Goal: Information Seeking & Learning: Understand process/instructions

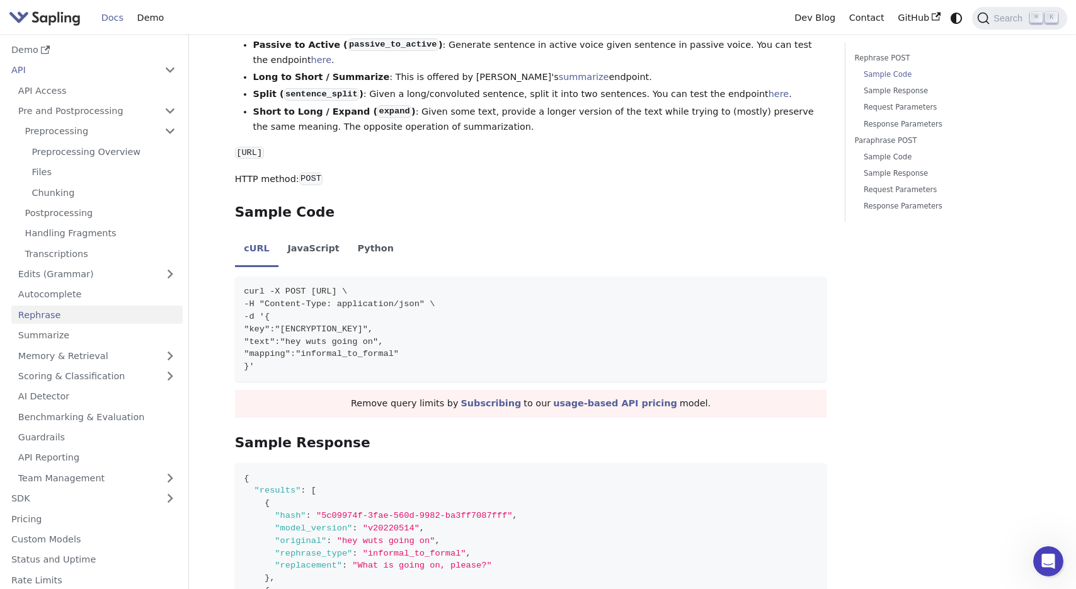
scroll to position [285, 0]
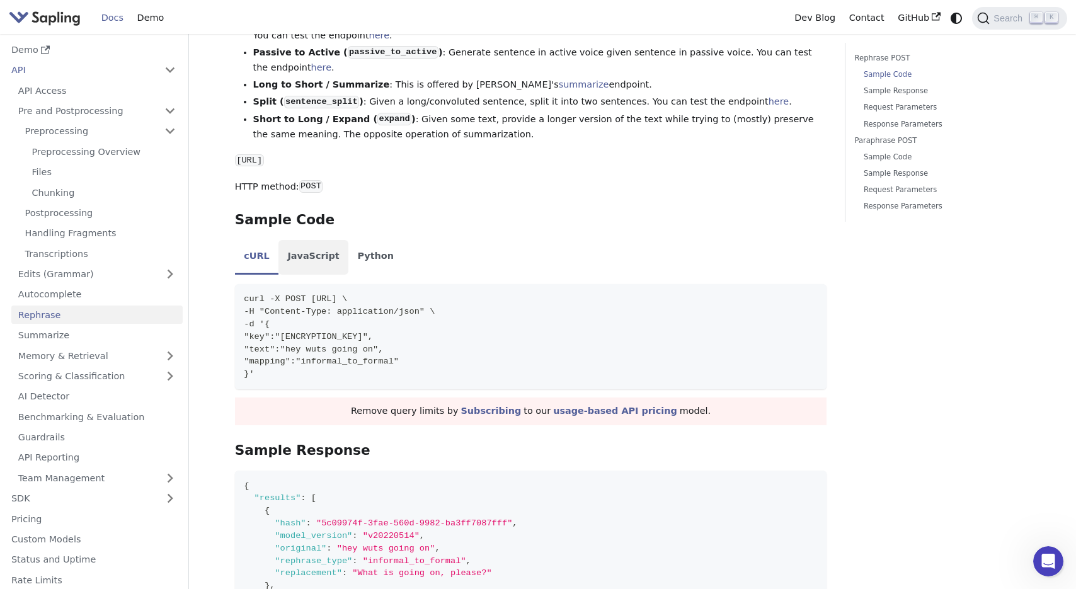
click at [305, 253] on li "JavaScript" at bounding box center [313, 257] width 70 height 35
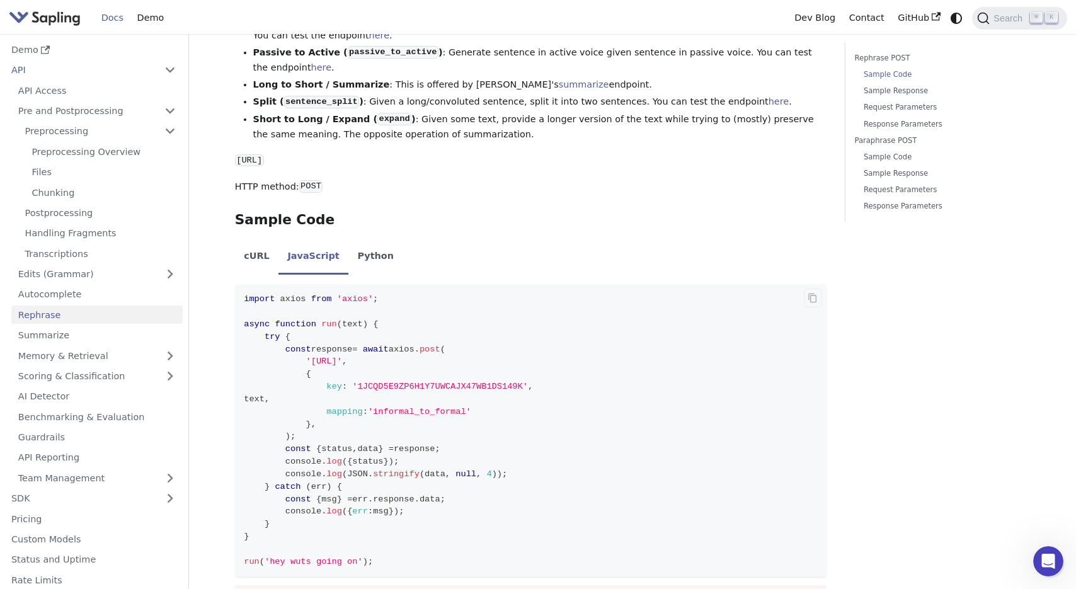
drag, startPoint x: 313, startPoint y: 363, endPoint x: 509, endPoint y: 367, distance: 195.9
click at [342, 366] on span "'[URL]'" at bounding box center [324, 360] width 36 height 9
copy span "[URL]"
click at [589, 466] on code "import axios from 'axios' ; async function run ( text ) { try { const response …" at bounding box center [531, 430] width 592 height 293
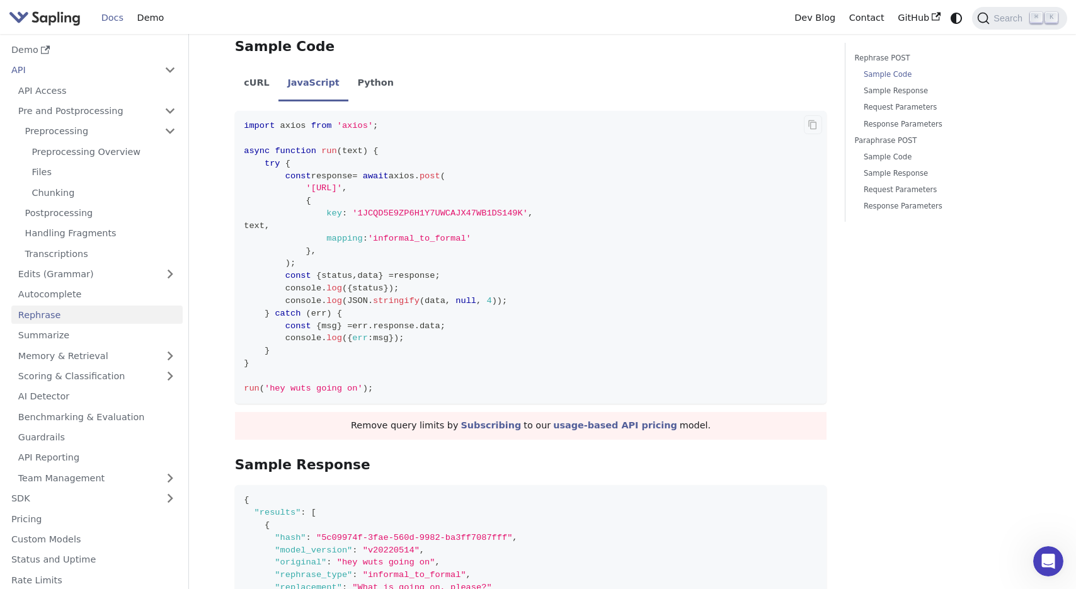
scroll to position [468, 0]
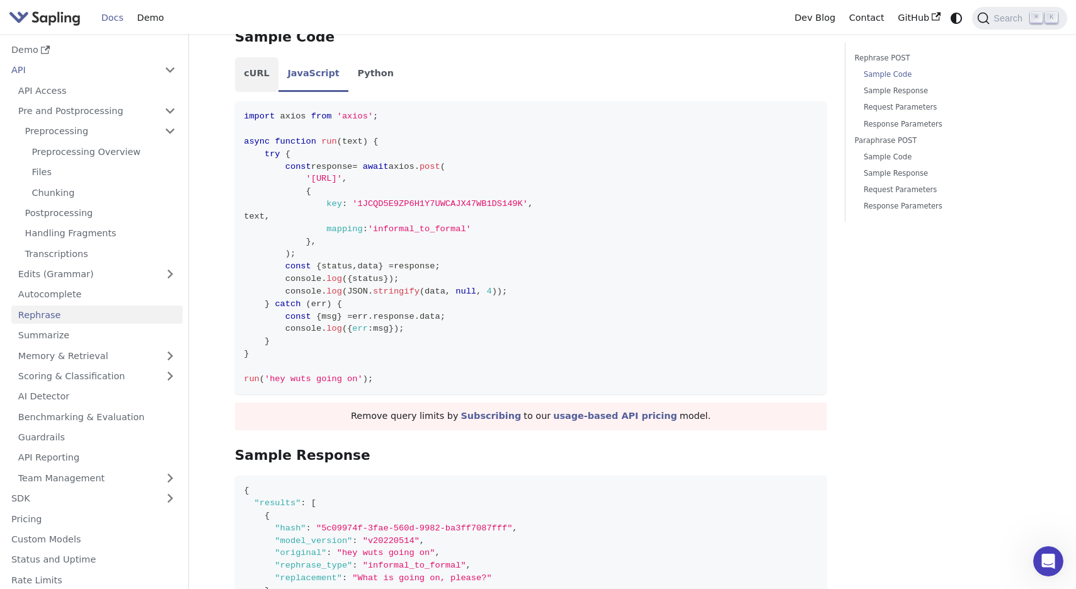
click at [259, 82] on li "cURL" at bounding box center [256, 74] width 43 height 35
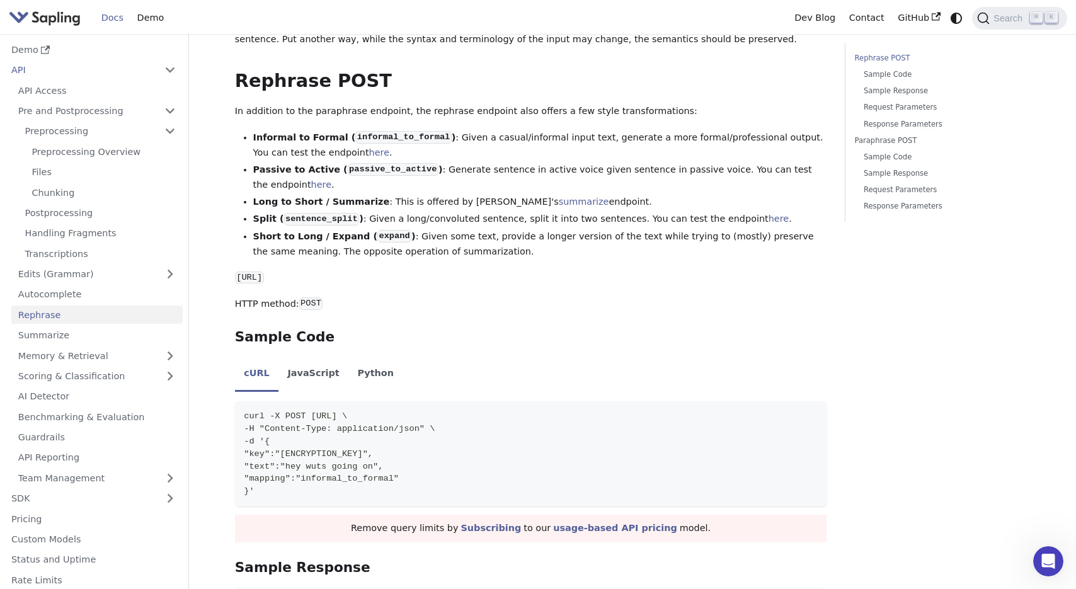
scroll to position [173, 0]
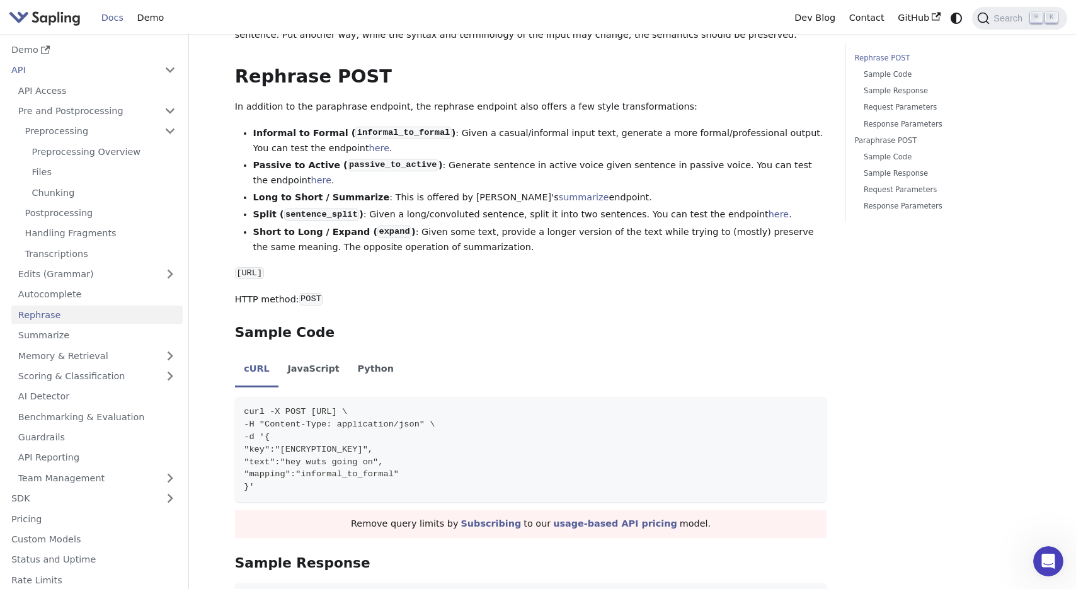
drag, startPoint x: 236, startPoint y: 276, endPoint x: 453, endPoint y: 282, distance: 217.3
click at [453, 281] on p "[URL]" at bounding box center [531, 273] width 592 height 15
copy code "[URL]"
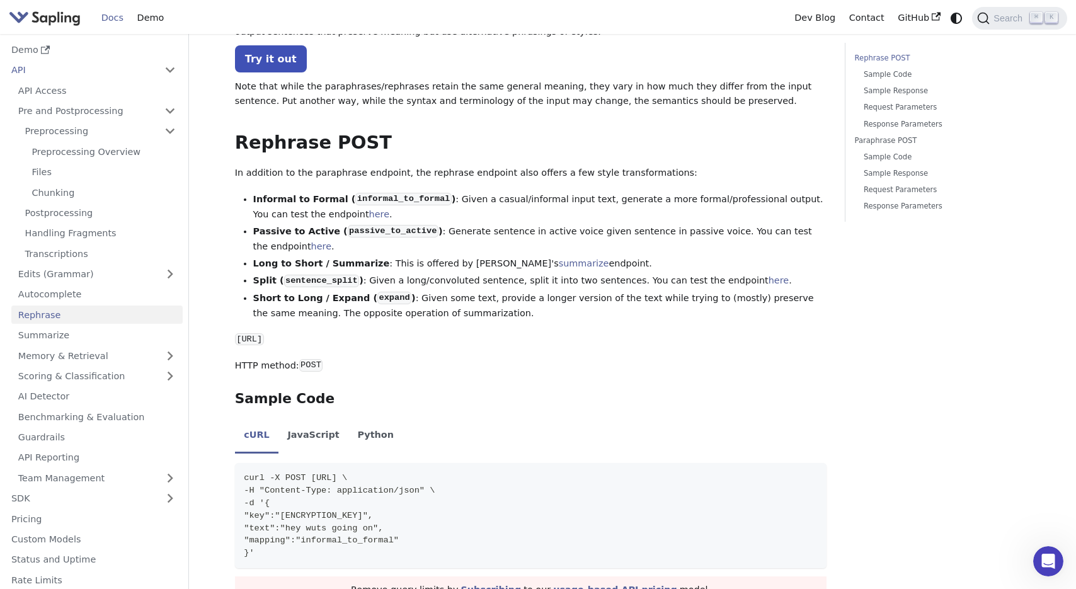
scroll to position [122, 0]
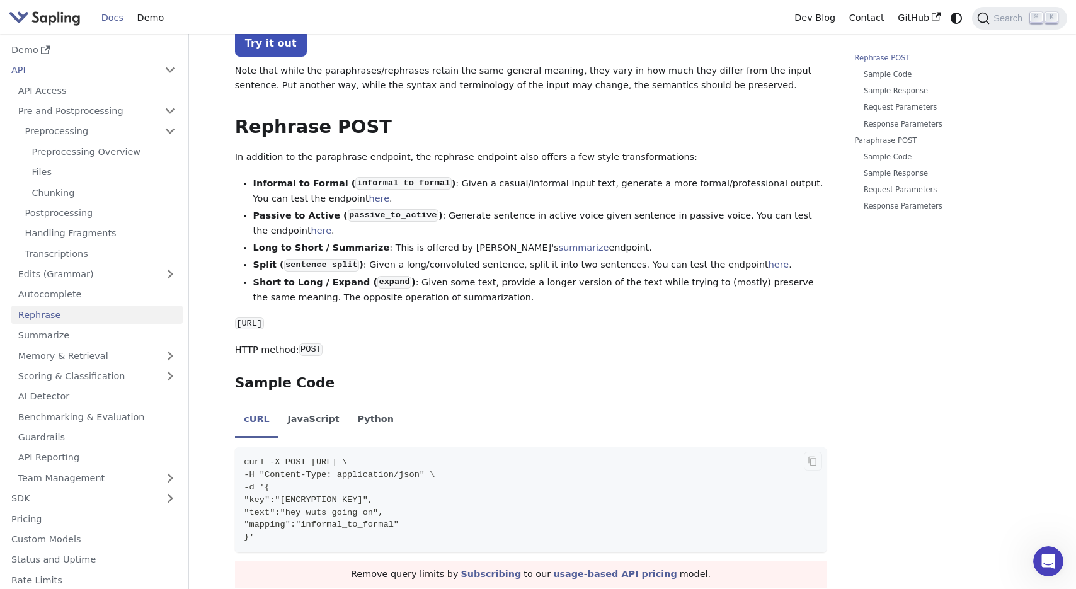
drag, startPoint x: 323, startPoint y: 502, endPoint x: 489, endPoint y: 500, distance: 165.6
click at [373, 500] on span ""key":"[ENCRYPTION_KEY]"," at bounding box center [308, 499] width 129 height 9
copy span "1JCQD5E9ZP6H1Y7UWCAJX47WB1DS149K"
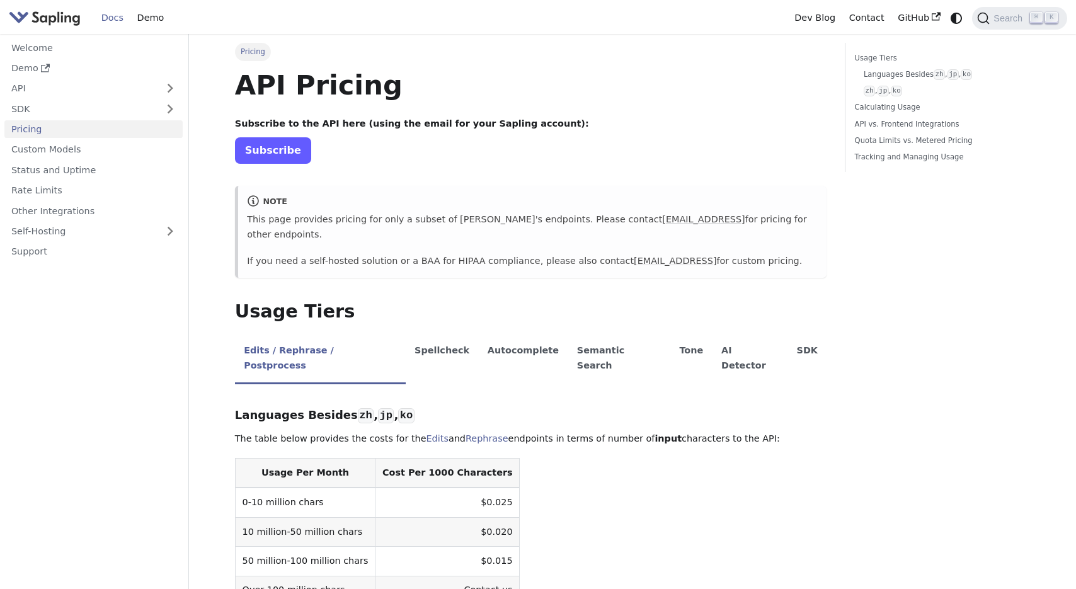
click at [270, 152] on link "Subscribe" at bounding box center [273, 150] width 76 height 26
